Goal: Navigation & Orientation: Find specific page/section

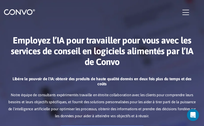
click at [190, 11] on button "button" at bounding box center [190, 13] width 17 height 8
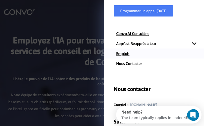
click at [126, 55] on link "Emplois" at bounding box center [154, 54] width 100 height 10
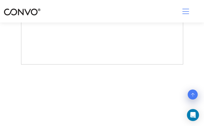
scroll to position [153, 0]
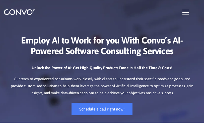
scroll to position [72, 0]
